Goal: Subscribe to service/newsletter

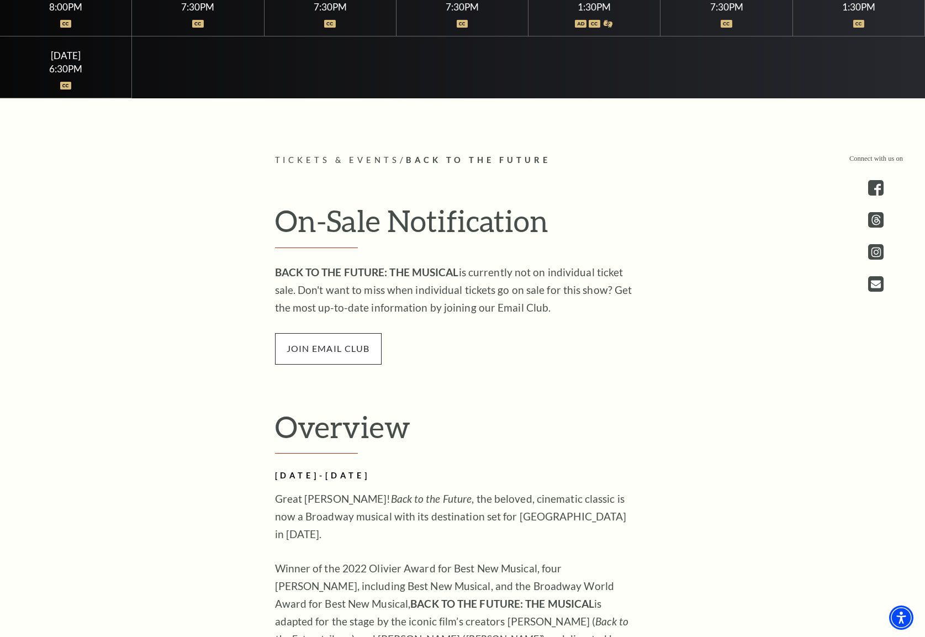
scroll to position [604, 0]
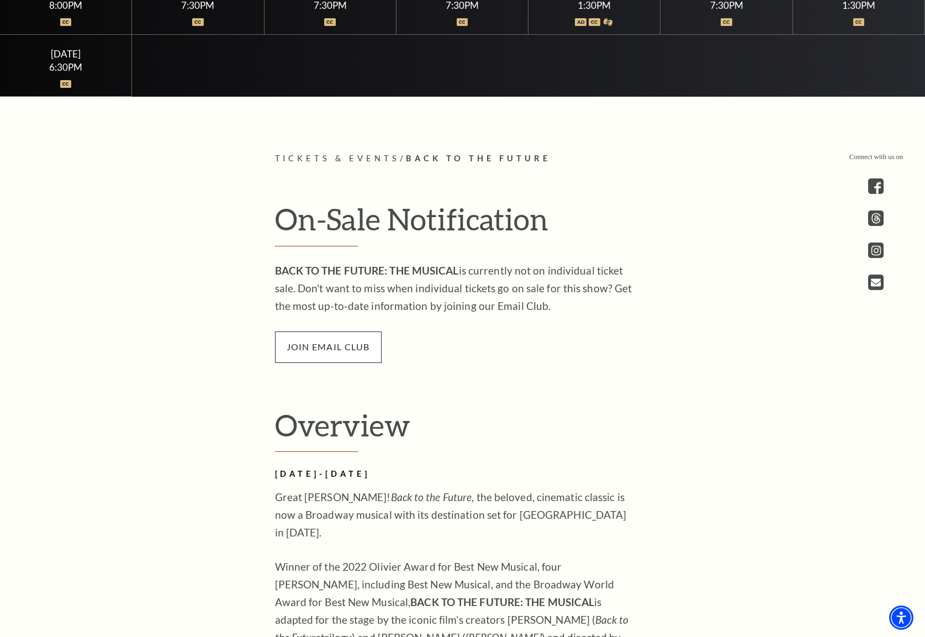
click at [351, 341] on span "join email club" at bounding box center [328, 346] width 107 height 31
click at [344, 352] on span "join email club" at bounding box center [328, 346] width 107 height 31
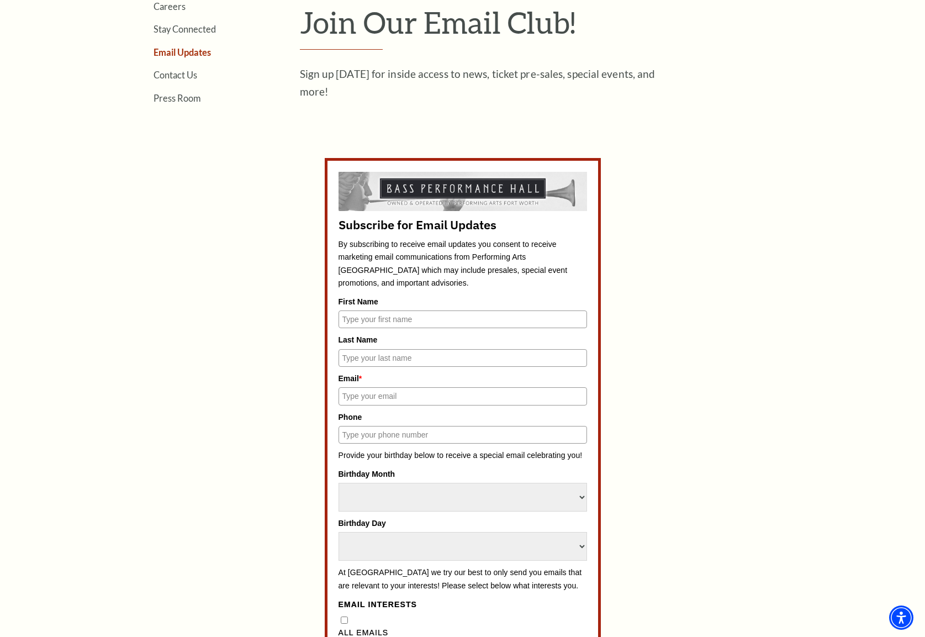
scroll to position [395, 0]
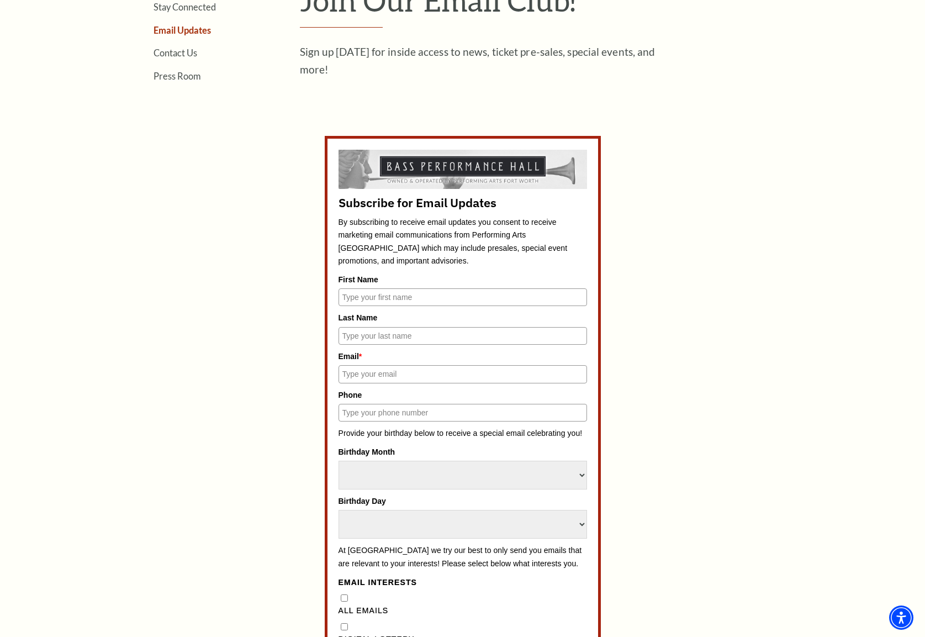
click at [412, 293] on input "First Name" at bounding box center [462, 297] width 248 height 18
type input "Brock"
type input "Boren"
type input "brock.boren@gmail.com"
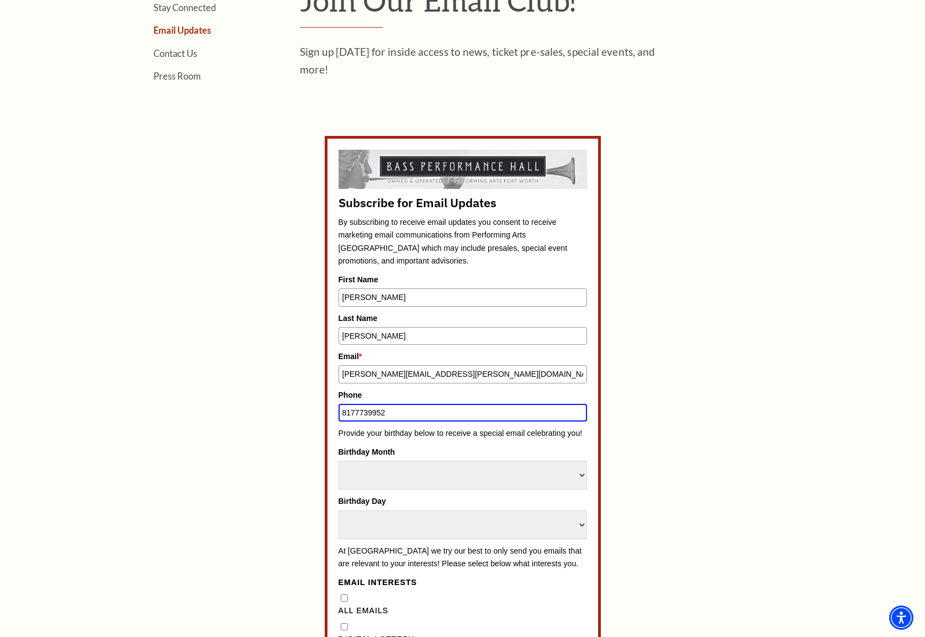
type input "8177739952"
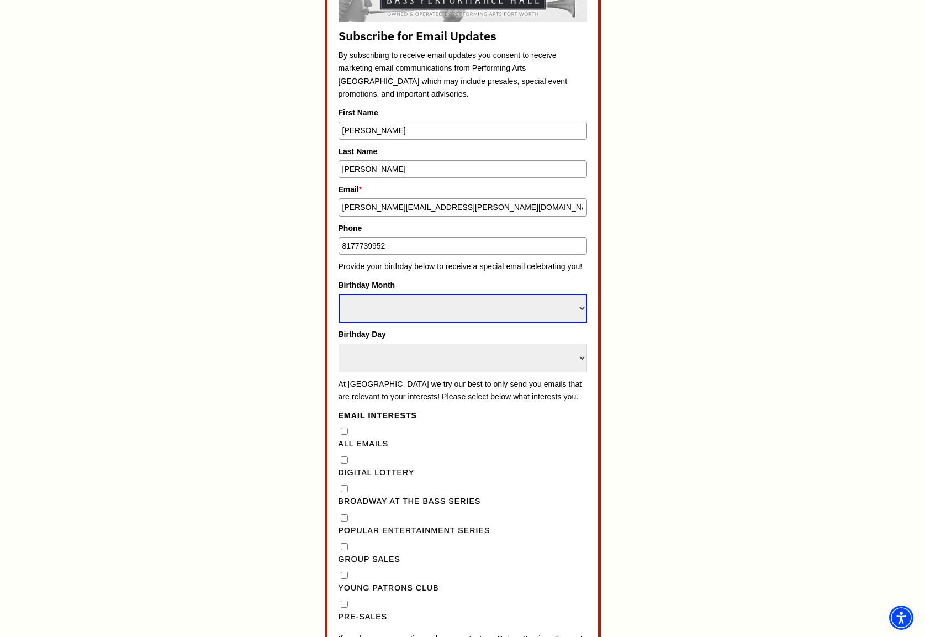
scroll to position [557, 0]
click at [510, 302] on select "Select Month January February March April May June July August September Octobe…" at bounding box center [462, 307] width 248 height 29
select select "March"
click at [338, 293] on select "Select Month January February March April May June July August September Octobe…" at bounding box center [462, 307] width 248 height 29
click at [433, 359] on select "Select Day 1 2 3 4 5 6 7 8 9 10 11 12 13 14 15 16 17 18 19 20 21 22 23 24" at bounding box center [462, 357] width 248 height 29
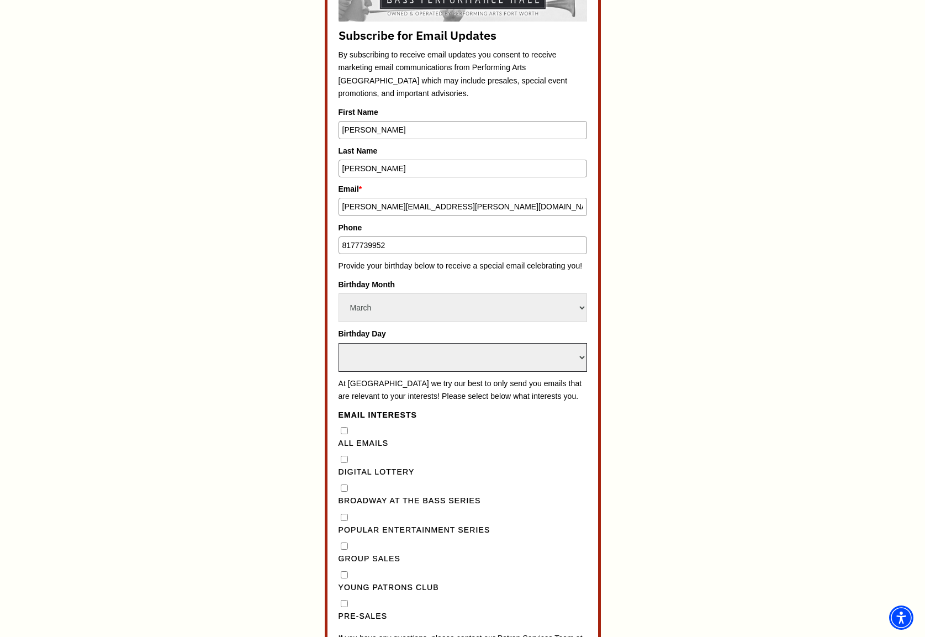
select select "30"
click at [338, 343] on select "Select Day 1 2 3 4 5 6 7 8 9 10 11 12 13 14 15 16 17 18 19 20 21 22 23 24" at bounding box center [462, 357] width 248 height 29
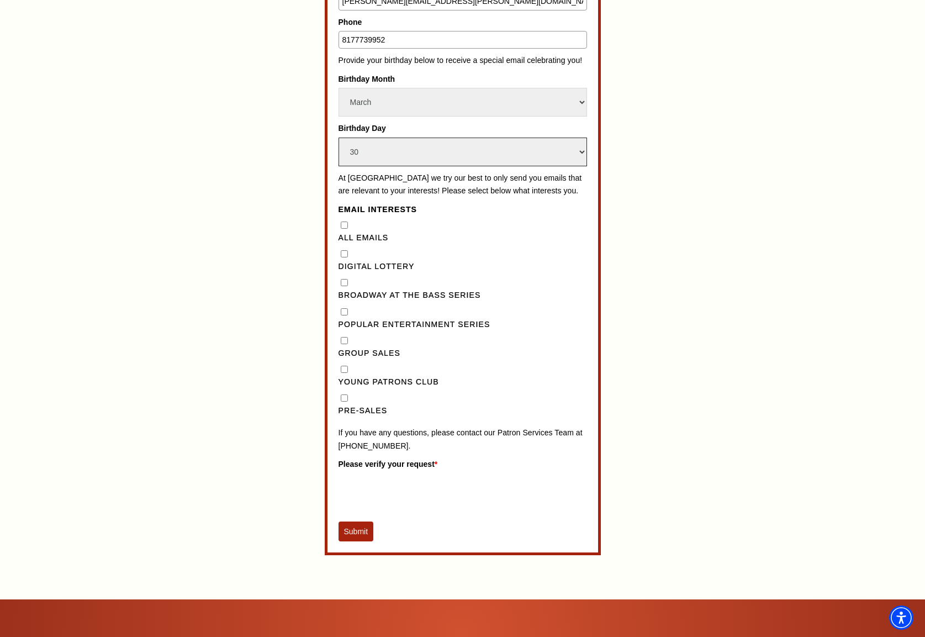
scroll to position [763, 0]
click at [344, 401] on input "Pre-Sales" at bounding box center [344, 397] width 7 height 7
checkbox input "true"
click at [348, 293] on div "Broadway at the Bass Series" at bounding box center [462, 288] width 248 height 25
click at [346, 285] on Series"] "Broadway at the Bass Series" at bounding box center [344, 281] width 7 height 7
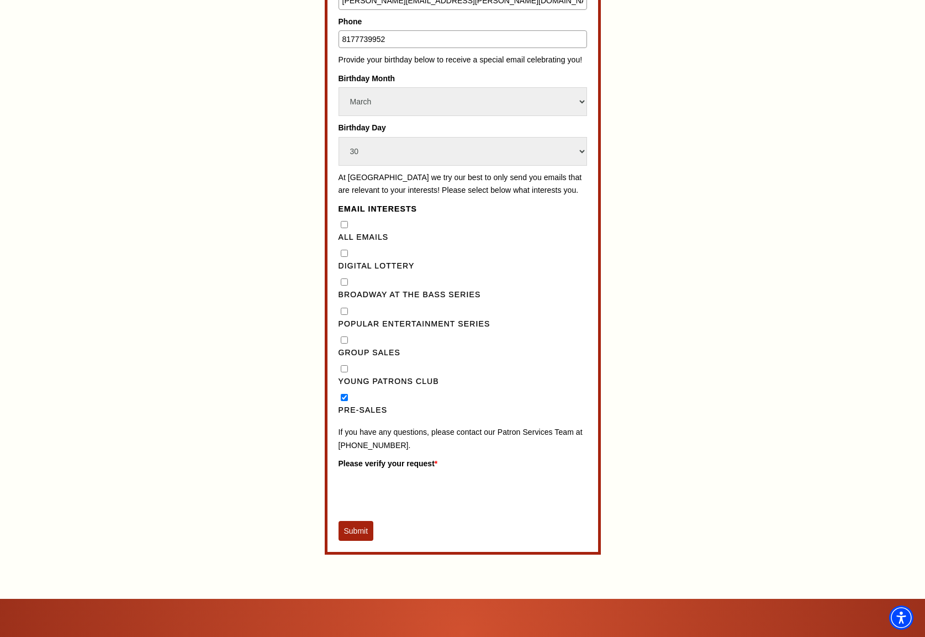
checkbox Series"] "true"
click at [344, 257] on Lottery"] "Digital Lottery" at bounding box center [344, 253] width 7 height 7
checkbox Lottery"] "true"
click at [345, 541] on button "Submit" at bounding box center [355, 531] width 35 height 20
